Goal: Navigation & Orientation: Go to known website

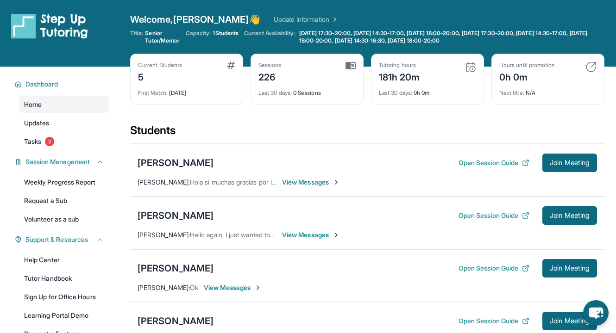
click at [274, 24] on link "Update Information" at bounding box center [306, 19] width 65 height 9
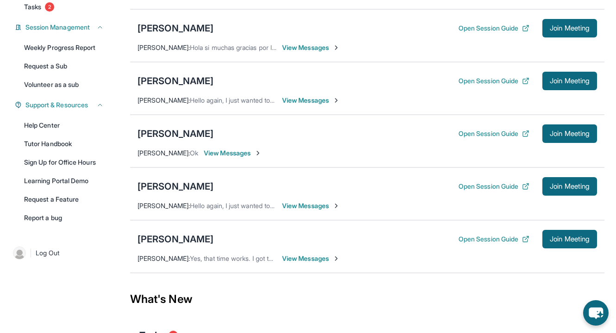
scroll to position [88, 0]
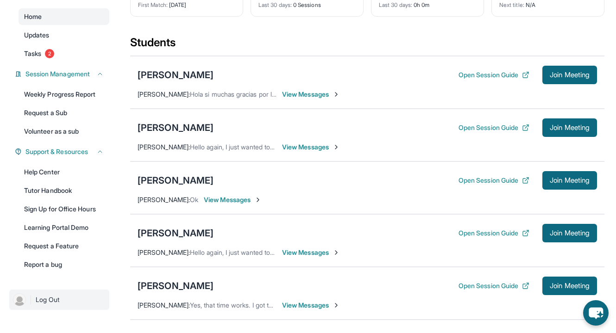
click at [23, 303] on img at bounding box center [19, 300] width 13 height 13
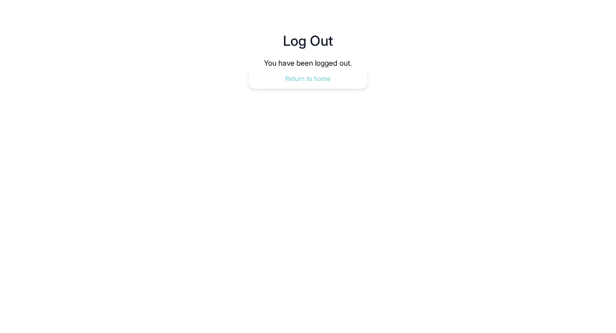
click at [330, 81] on button "Return to home" at bounding box center [308, 79] width 119 height 20
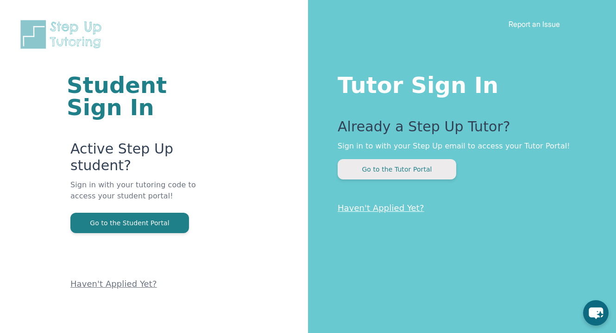
click at [377, 167] on button "Go to the Tutor Portal" at bounding box center [397, 169] width 119 height 20
